Goal: Task Accomplishment & Management: Use online tool/utility

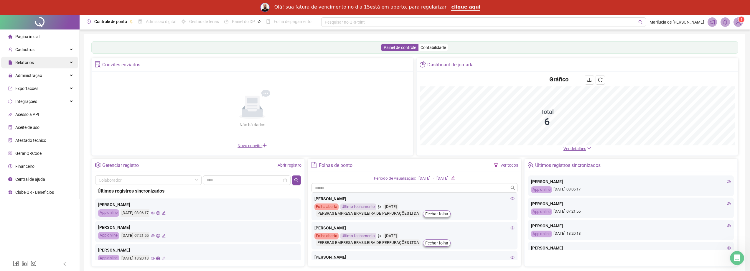
click at [29, 62] on span "Relatórios" at bounding box center [24, 62] width 19 height 5
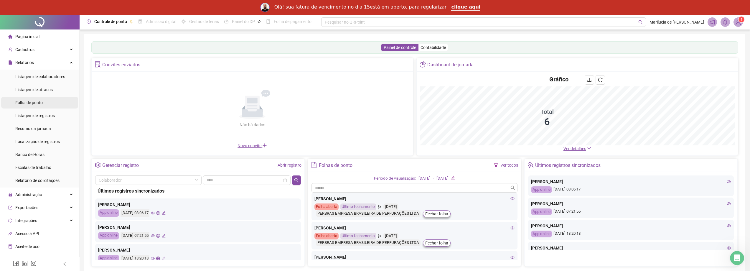
click at [34, 103] on span "Folha de ponto" at bounding box center [28, 102] width 27 height 5
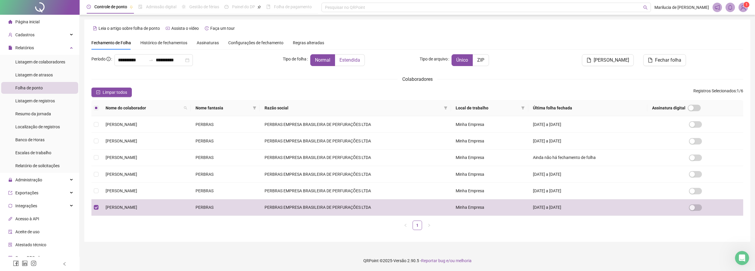
click at [351, 59] on span "Estendida" at bounding box center [349, 60] width 21 height 6
click at [604, 61] on span "[PERSON_NAME]" at bounding box center [611, 60] width 35 height 7
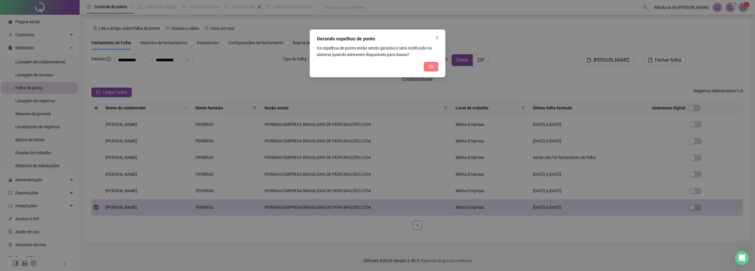
click at [433, 67] on button "Ok" at bounding box center [431, 66] width 14 height 9
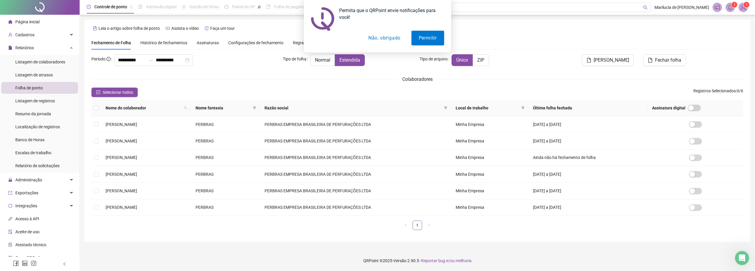
click at [388, 40] on button "Não, obrigado" at bounding box center [384, 38] width 47 height 15
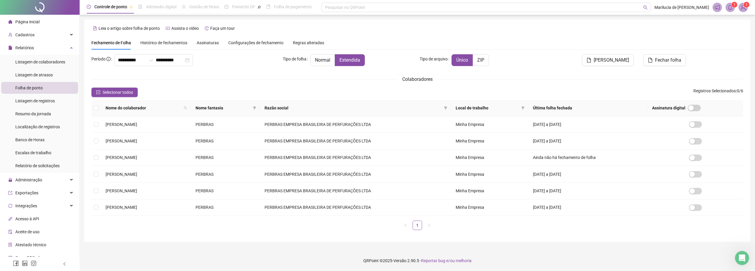
click at [730, 10] on icon "bell" at bounding box center [730, 7] width 4 height 5
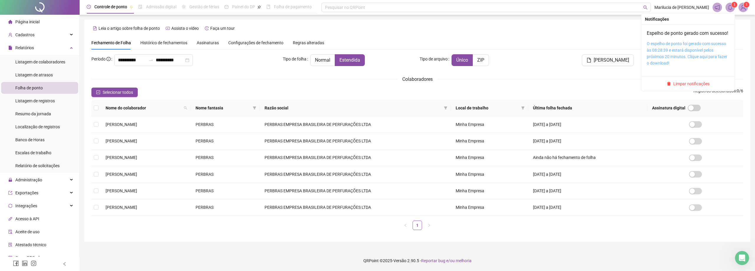
click at [671, 60] on link "O espelho de ponto foi gerado com sucesso às 08:28:39 e estará disponível pelos…" at bounding box center [687, 53] width 80 height 24
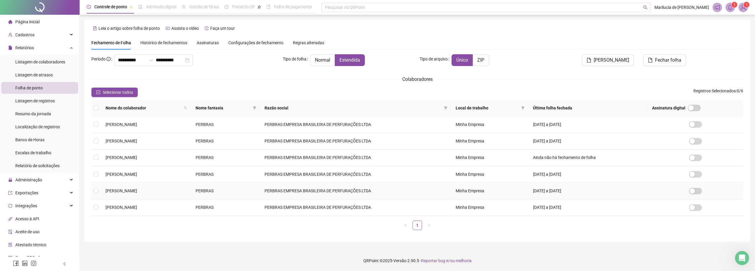
click at [100, 190] on td at bounding box center [95, 191] width 9 height 17
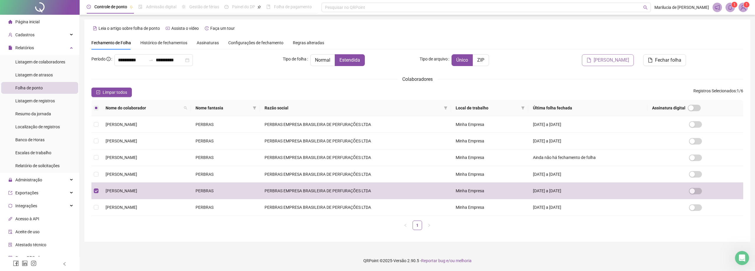
click at [606, 62] on span "[PERSON_NAME]" at bounding box center [611, 60] width 35 height 7
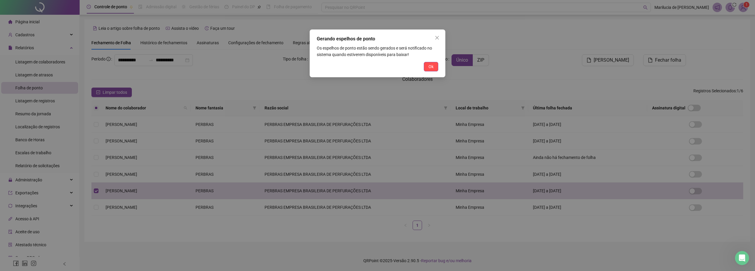
click at [431, 68] on span "Ok" at bounding box center [430, 66] width 5 height 6
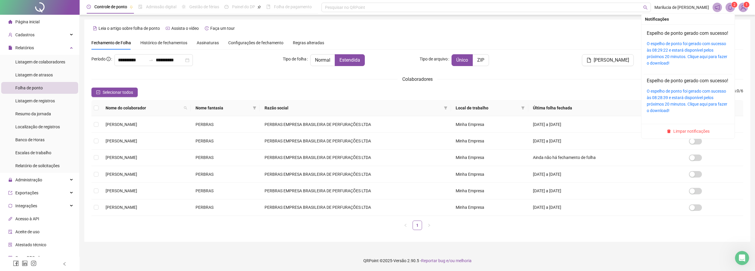
click at [729, 9] on icon "bell" at bounding box center [730, 7] width 4 height 5
click at [677, 61] on link "O espelho de ponto foi gerado com sucesso às 08:29:22 e estará disponível pelos…" at bounding box center [687, 53] width 80 height 24
